Goal: Information Seeking & Learning: Learn about a topic

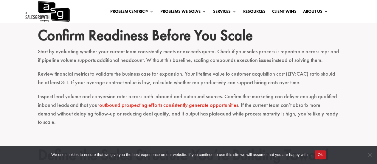
scroll to position [383, 0]
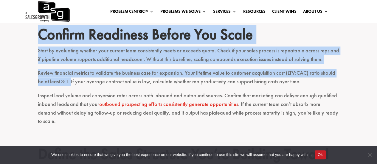
drag, startPoint x: 40, startPoint y: 35, endPoint x: 64, endPoint y: 83, distance: 53.6
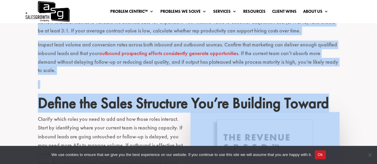
scroll to position [398, 0]
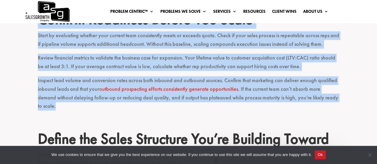
drag, startPoint x: 336, startPoint y: 97, endPoint x: 30, endPoint y: 29, distance: 313.3
copy div "Confirm Readiness Before You Scale Start by evaluating whether your current tea…"
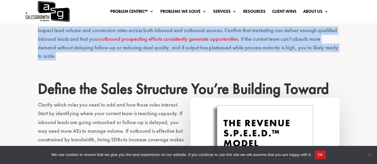
scroll to position [451, 0]
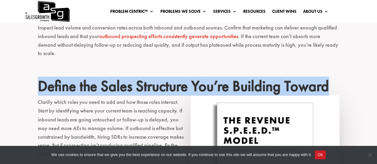
drag, startPoint x: 38, startPoint y: 77, endPoint x: 328, endPoint y: 81, distance: 290.1
click at [328, 81] on h2 "Define the Sales Structure You’re Building Toward" at bounding box center [189, 87] width 302 height 21
copy h2 "Define the Sales Structure You’re Building Toward"
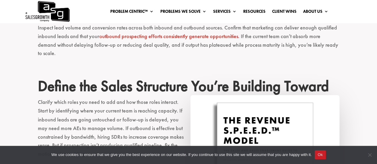
click at [51, 98] on p "Clarify which roles you need to add and how those roles interact. Start by iden…" at bounding box center [189, 131] width 302 height 66
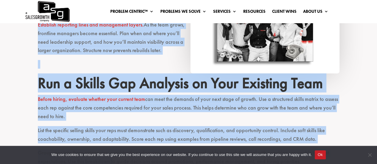
scroll to position [645, 0]
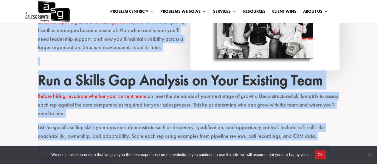
drag, startPoint x: 38, startPoint y: 94, endPoint x: 165, endPoint y: 40, distance: 137.9
copy div "Clarify which roles you need to add and how those roles interact. Start by iden…"
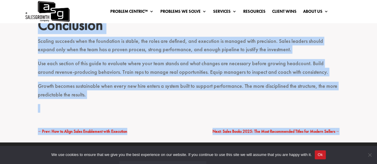
scroll to position [1755, 0]
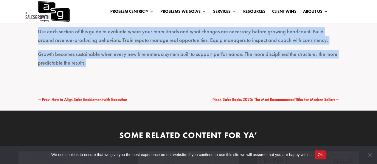
drag, startPoint x: 38, startPoint y: 74, endPoint x: 145, endPoint y: 58, distance: 108.5
copy div "Lor i Dolors Ame Consecte ad Elit Seddoeiu Temp Incidi utlabo, etdolore magnaal…"
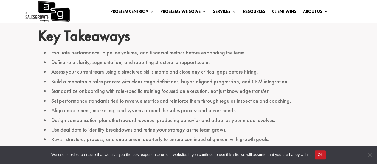
scroll to position [228, 0]
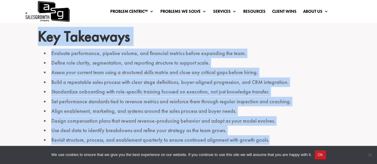
drag, startPoint x: 272, startPoint y: 141, endPoint x: 10, endPoint y: 41, distance: 281.1
copy div "Key Takeaways Evaluate performance, pipeline volume, and financial metrics befo…"
